Goal: Information Seeking & Learning: Learn about a topic

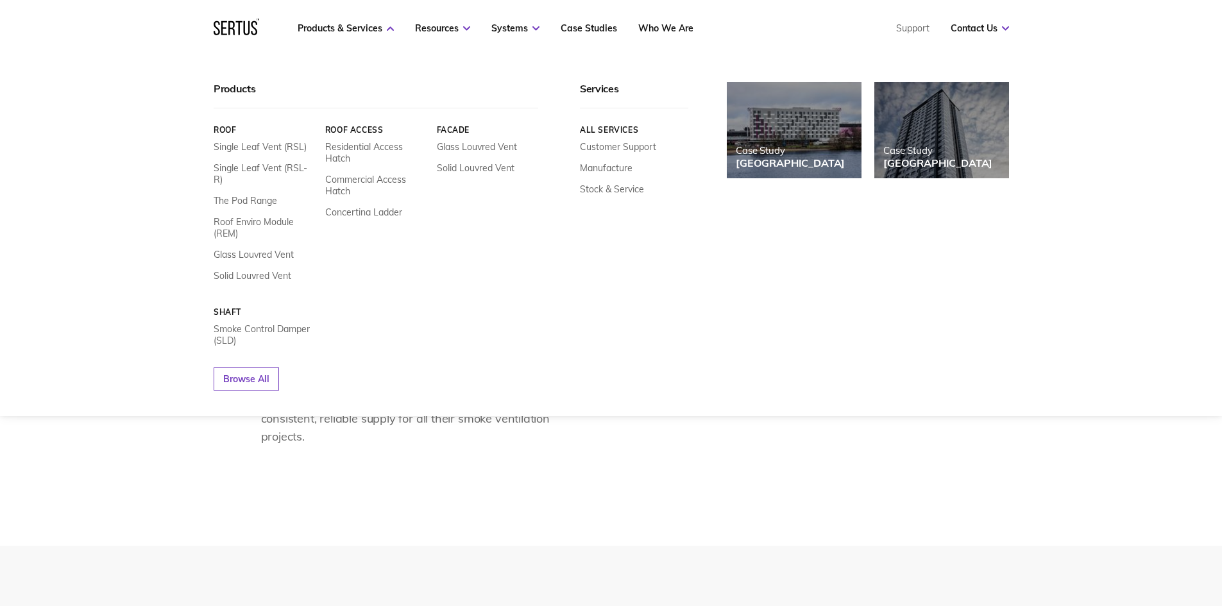
scroll to position [1476, 0]
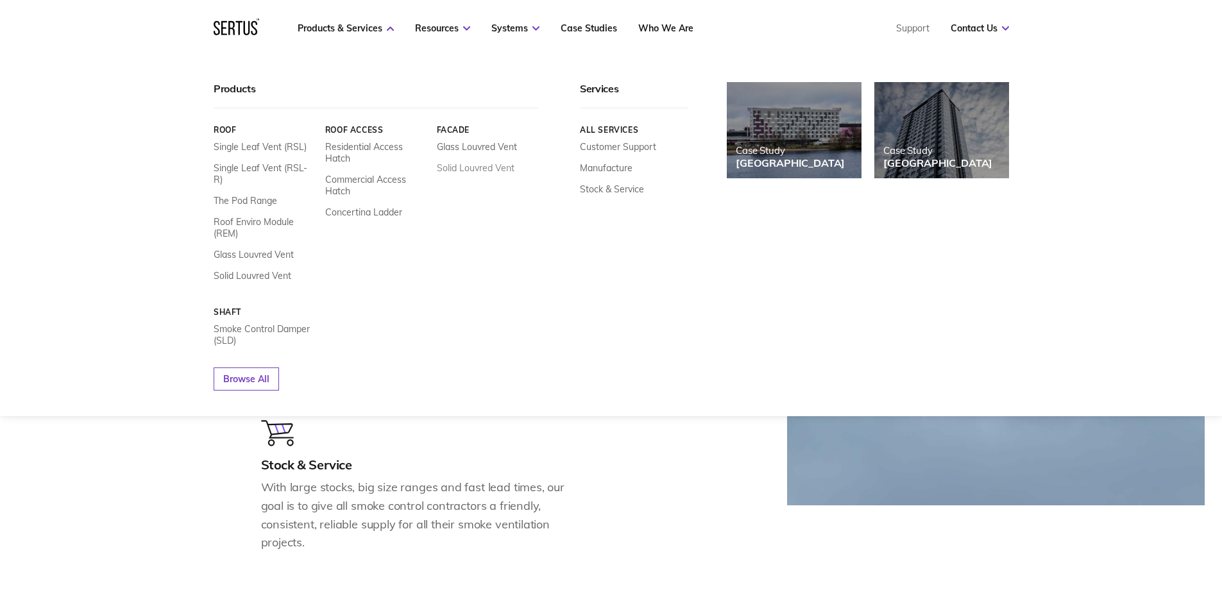
click at [471, 167] on link "Solid Louvred Vent" at bounding box center [475, 168] width 78 height 12
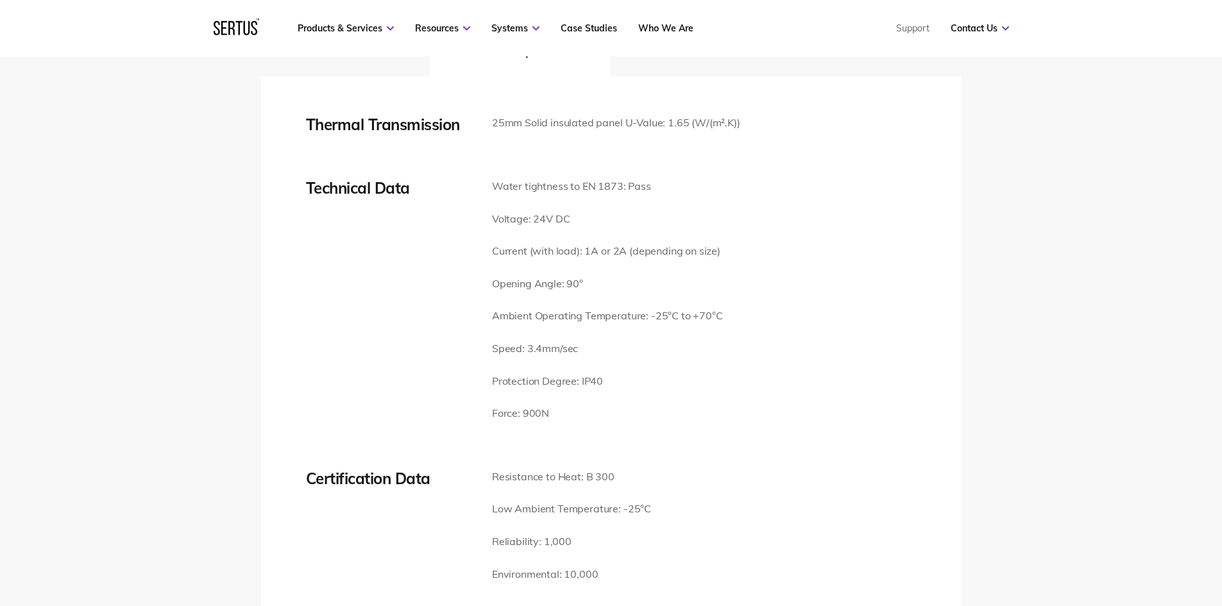
scroll to position [1861, 0]
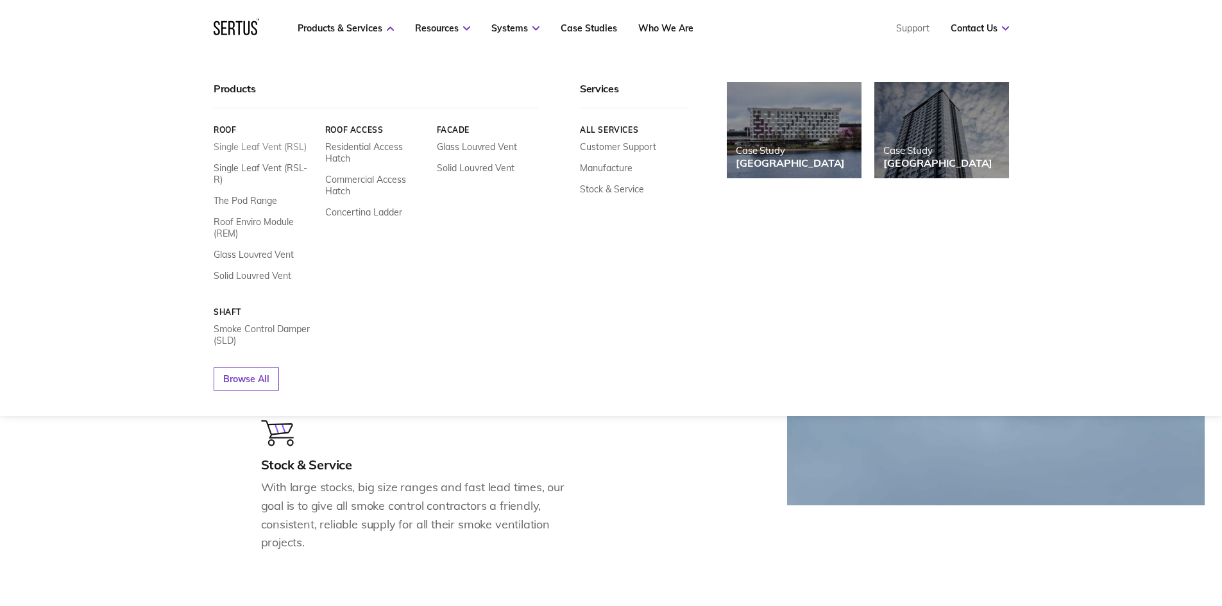
click at [277, 146] on link "Single Leaf Vent (RSL)" at bounding box center [260, 147] width 93 height 12
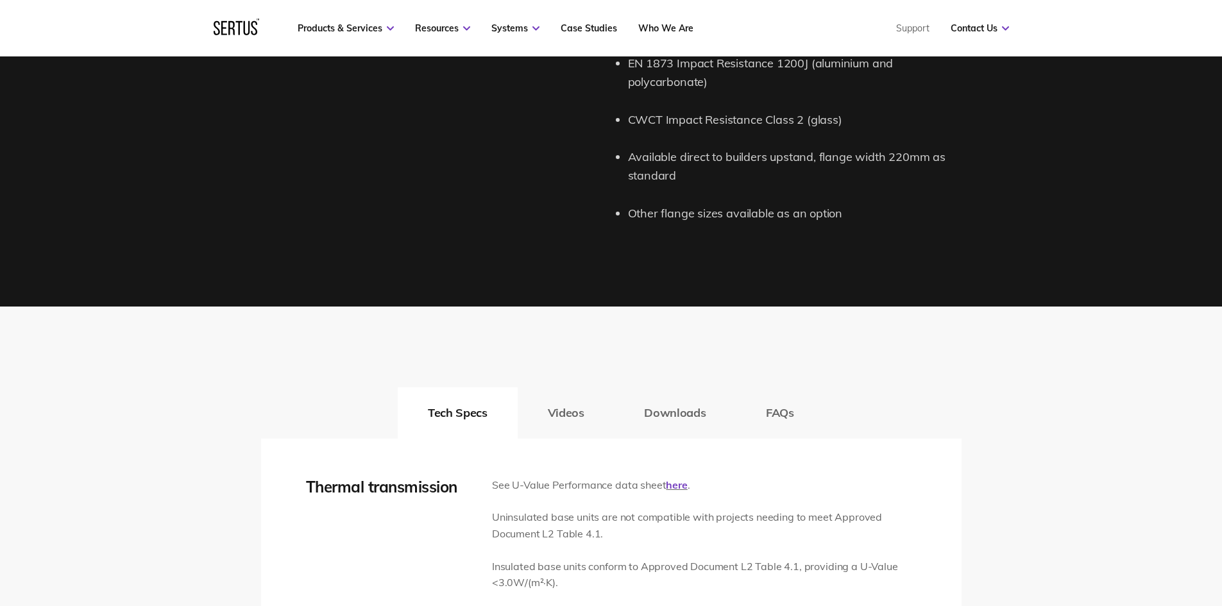
scroll to position [1668, 0]
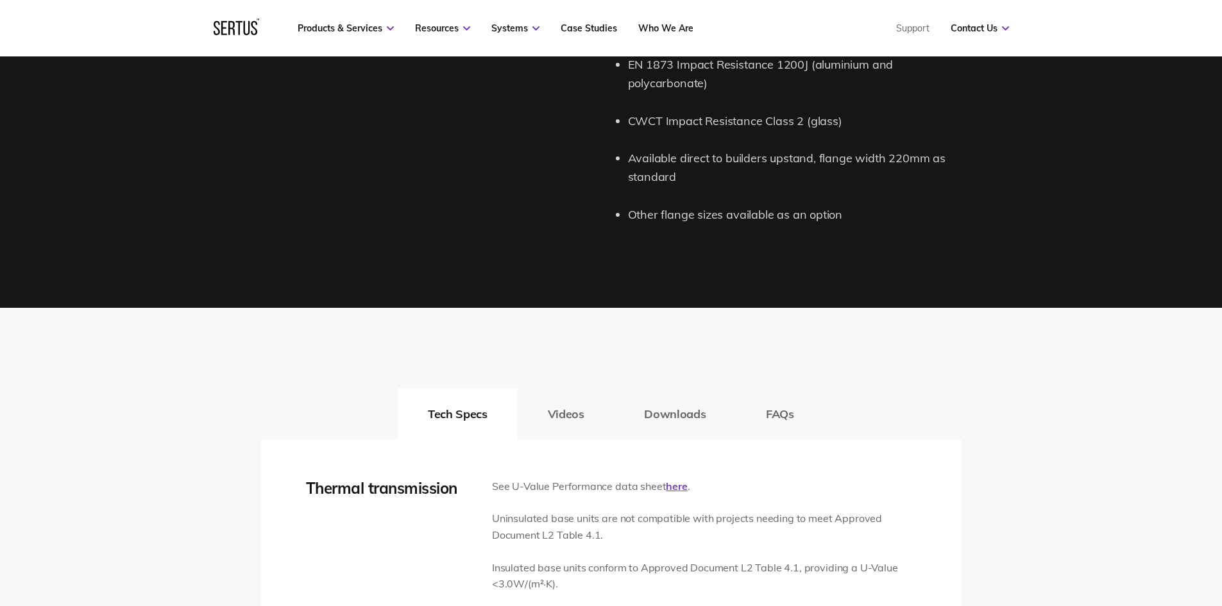
scroll to position [1476, 0]
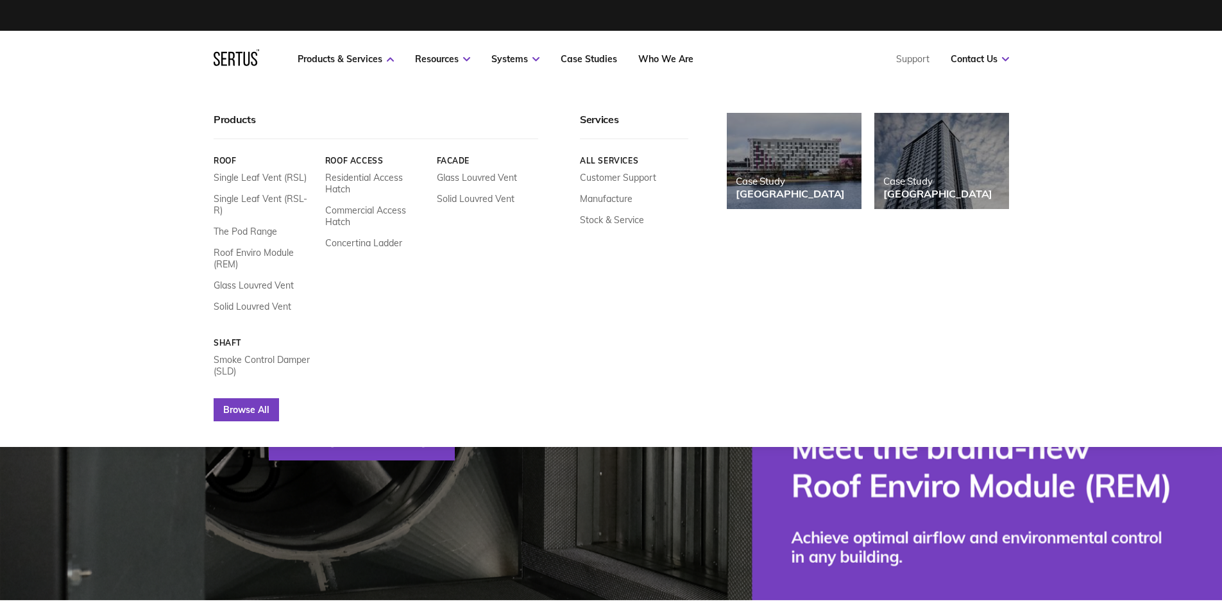
click at [233, 399] on link "Browse All" at bounding box center [246, 410] width 65 height 23
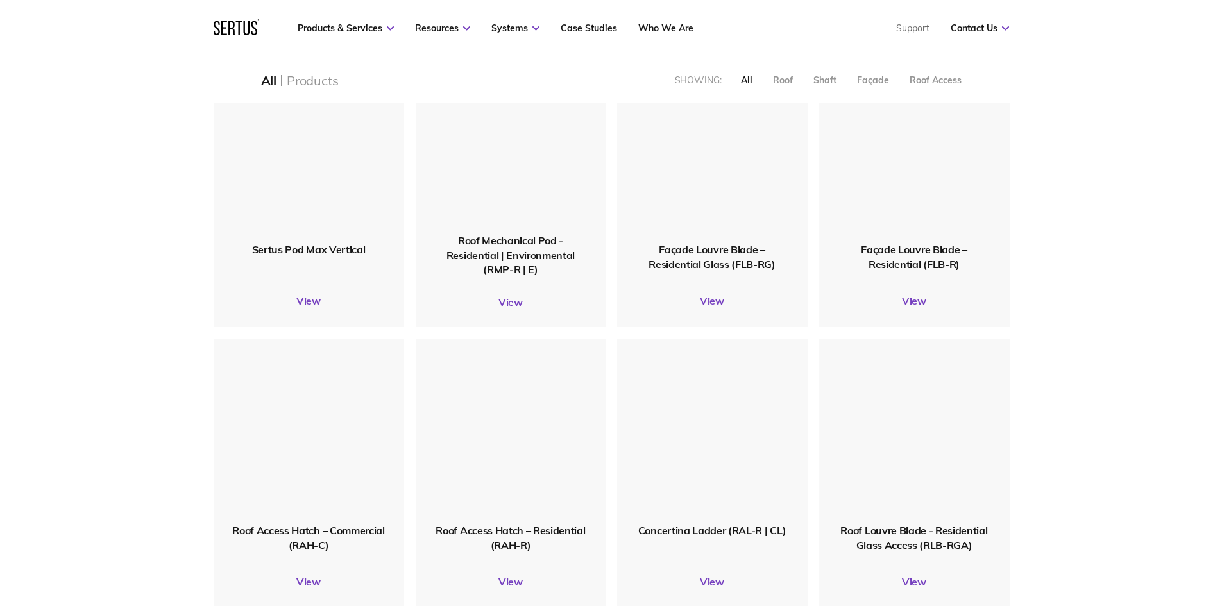
scroll to position [1155, 0]
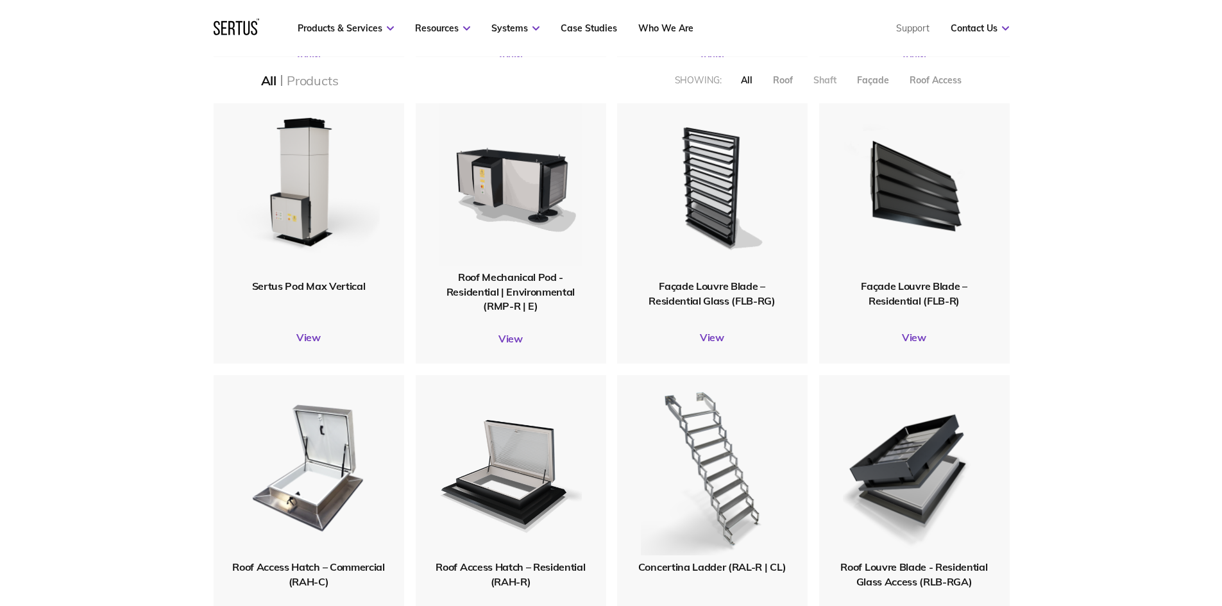
click at [825, 80] on div "Shaft" at bounding box center [825, 80] width 23 height 12
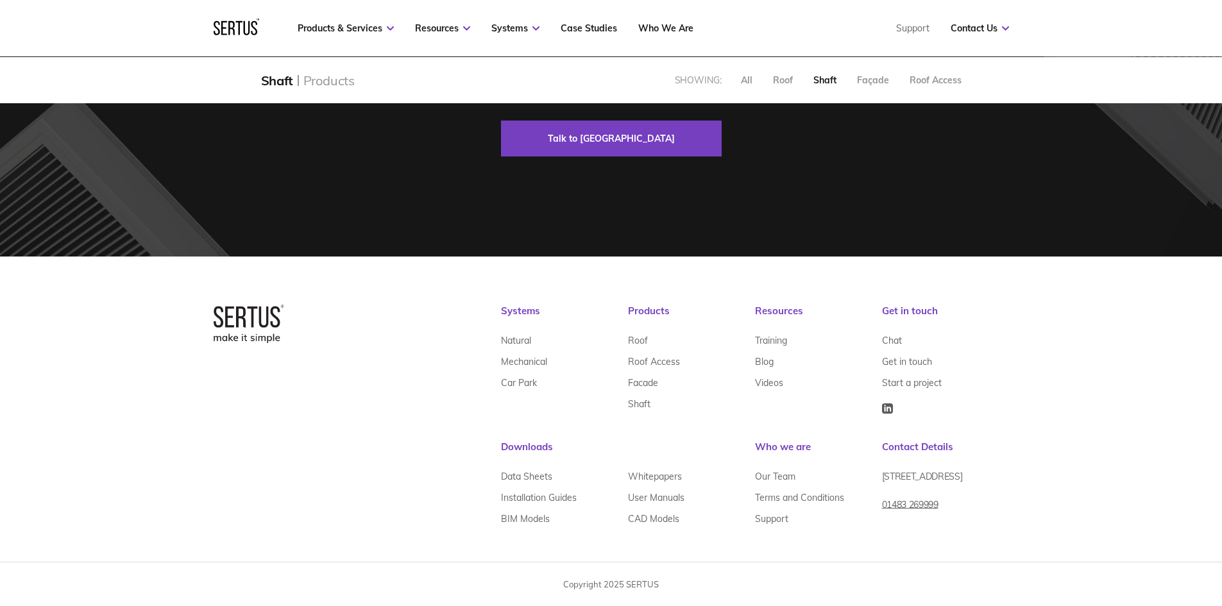
scroll to position [843, 0]
click at [517, 342] on link "Natural" at bounding box center [516, 340] width 30 height 21
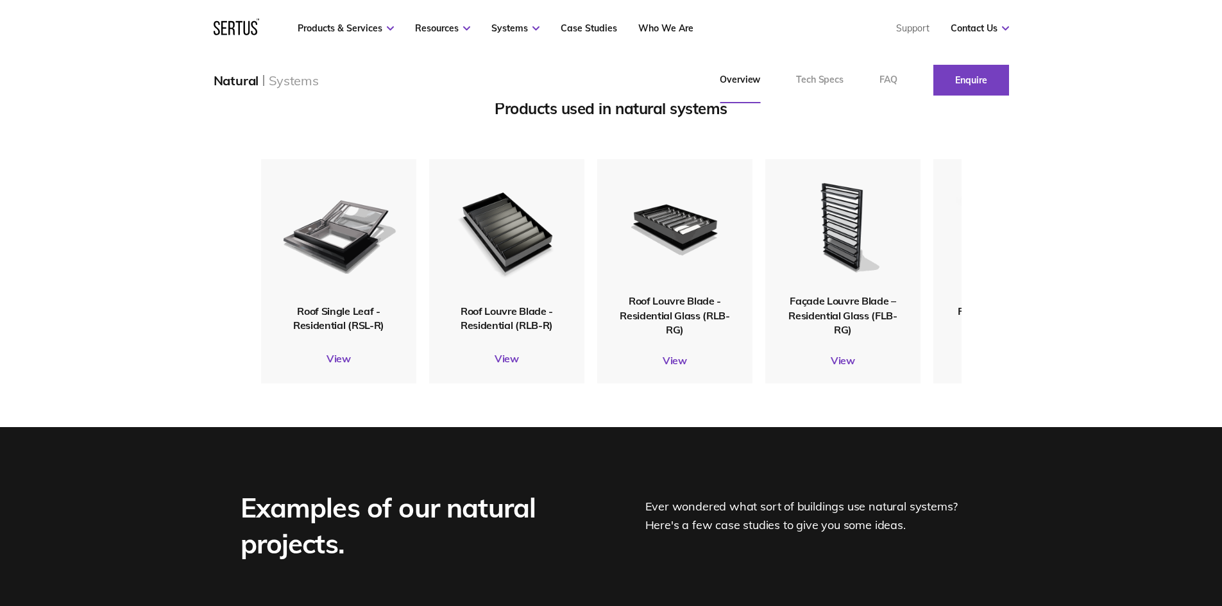
scroll to position [1604, 0]
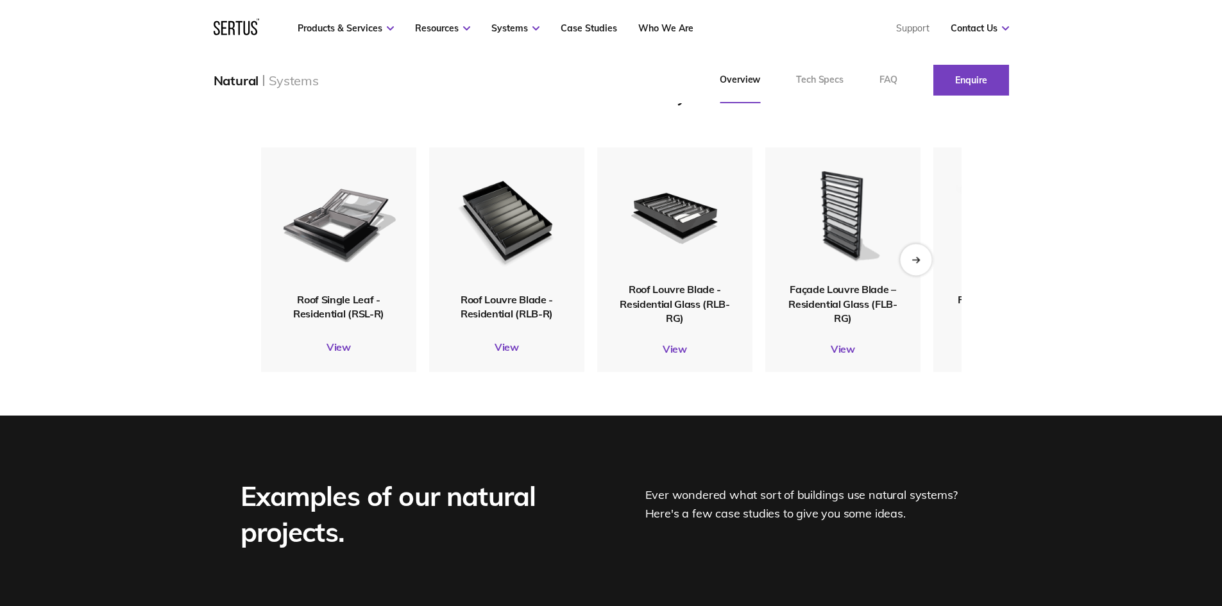
click at [916, 275] on div "Next slide" at bounding box center [915, 259] width 31 height 31
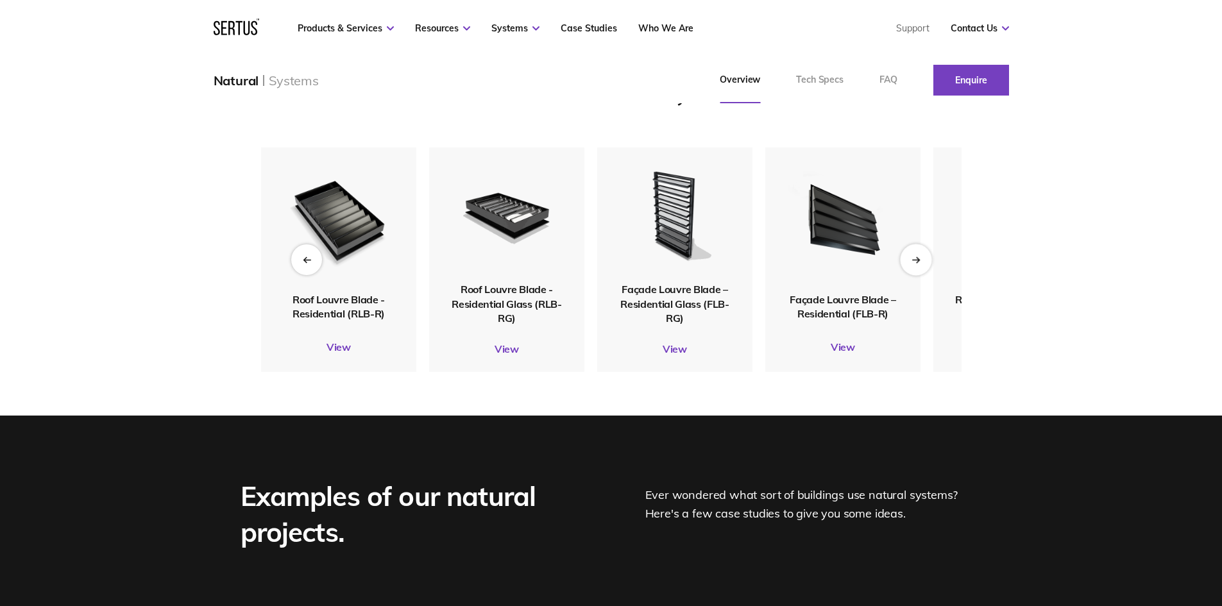
click at [916, 275] on div "Next slide" at bounding box center [915, 259] width 31 height 31
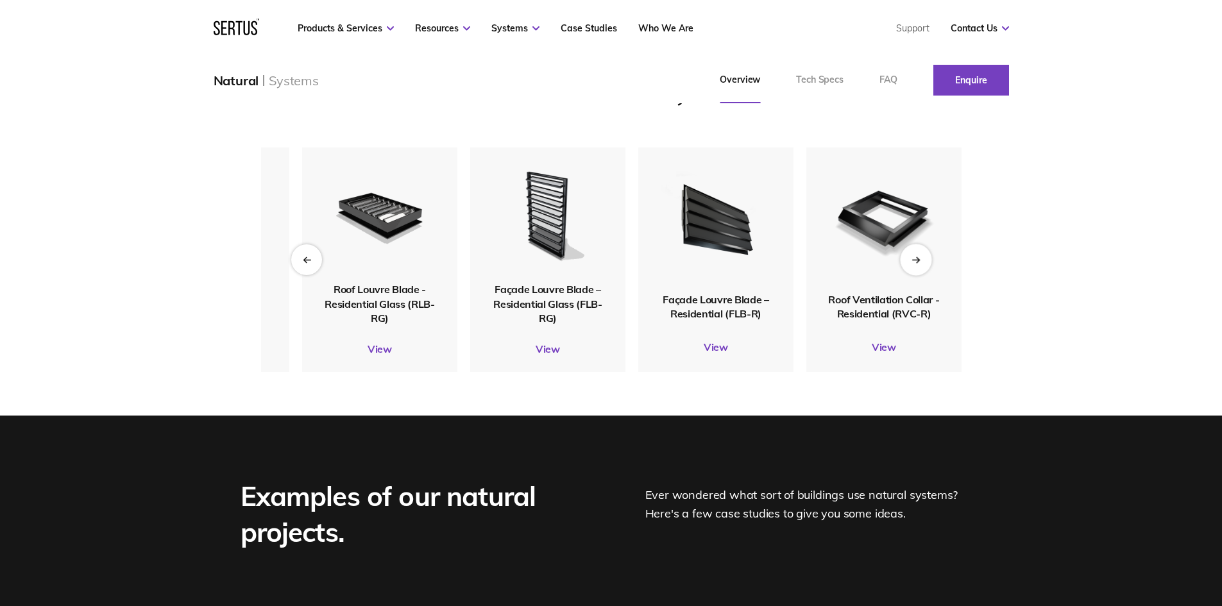
click at [916, 275] on div "Next slide" at bounding box center [915, 259] width 31 height 31
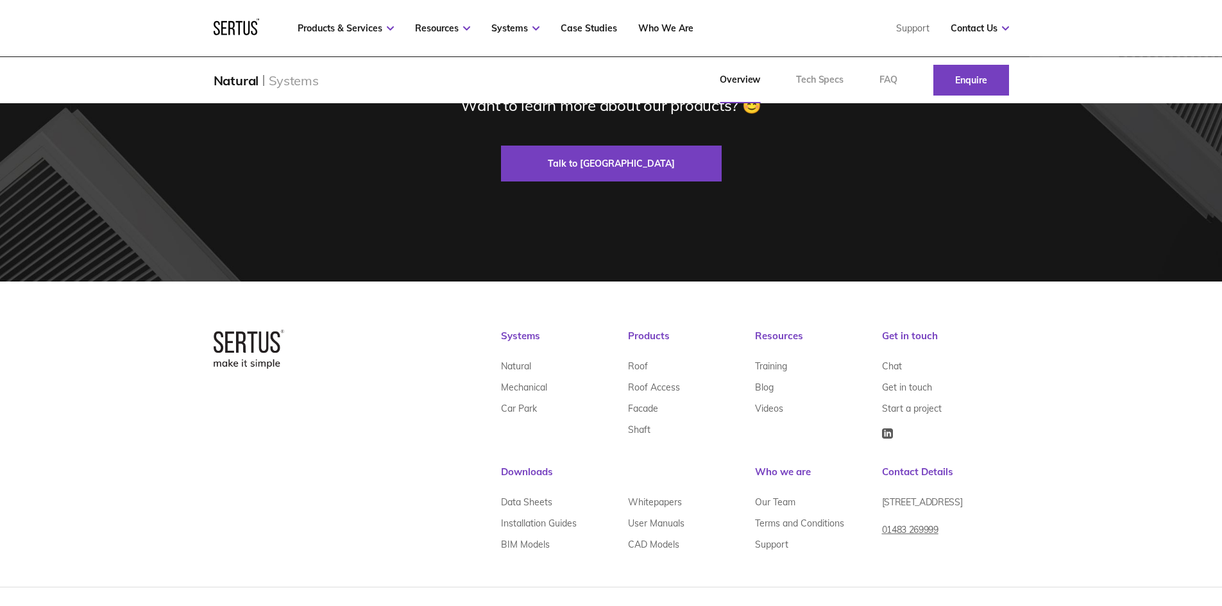
scroll to position [2509, 0]
